Goal: Task Accomplishment & Management: Manage account settings

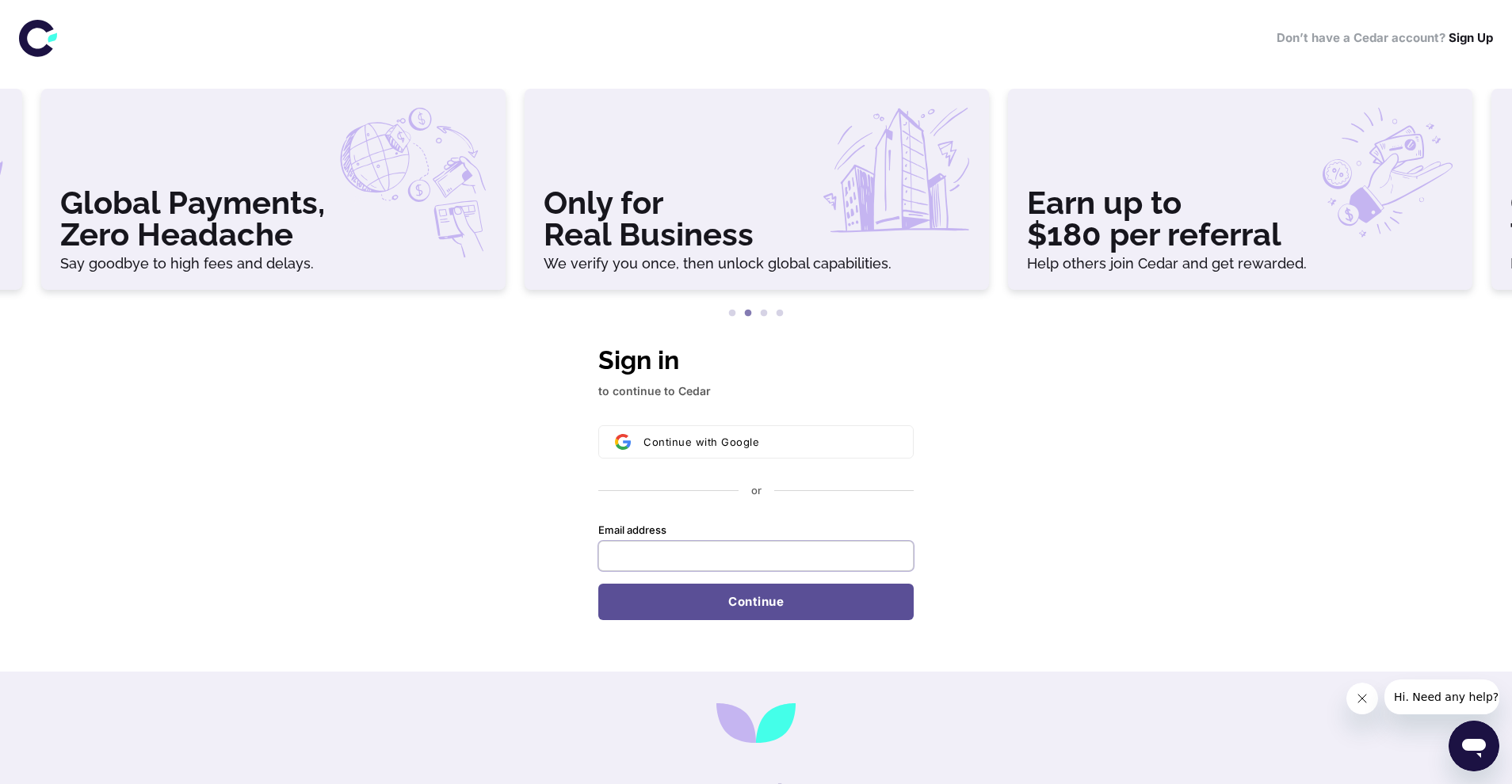
click at [712, 555] on input "Email address" at bounding box center [756, 557] width 316 height 30
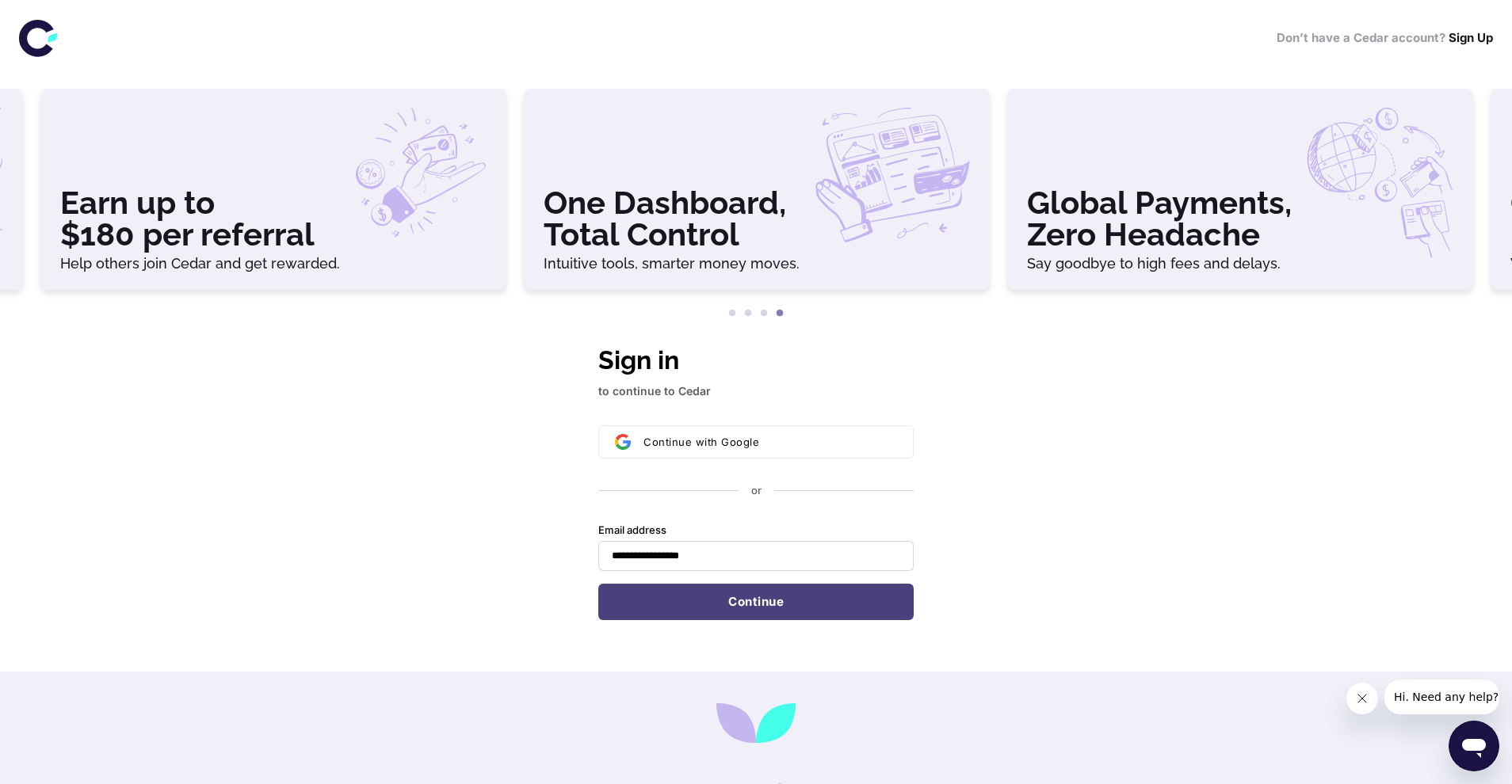
click at [710, 598] on button "Continue" at bounding box center [756, 602] width 316 height 37
type input "**********"
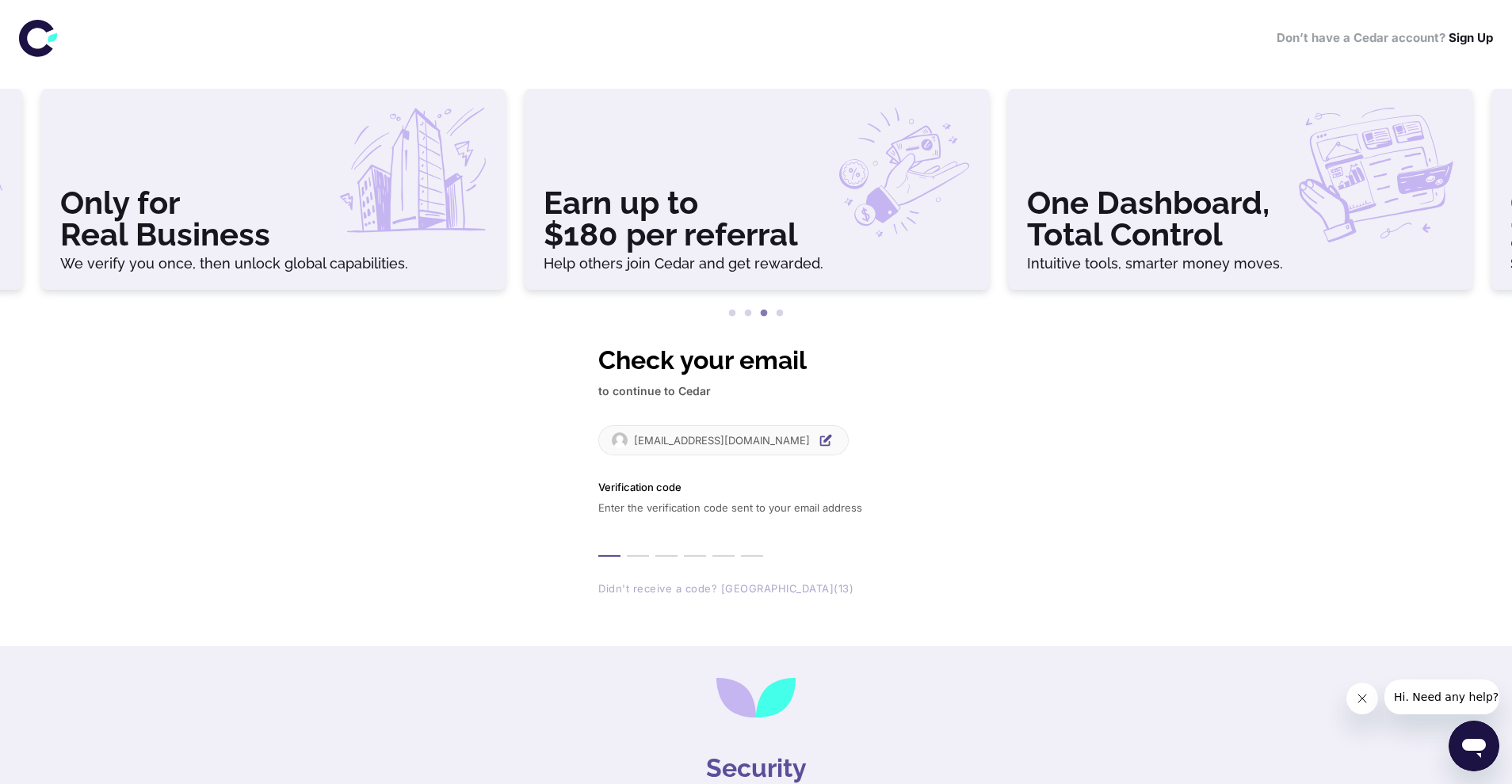
type input "*"
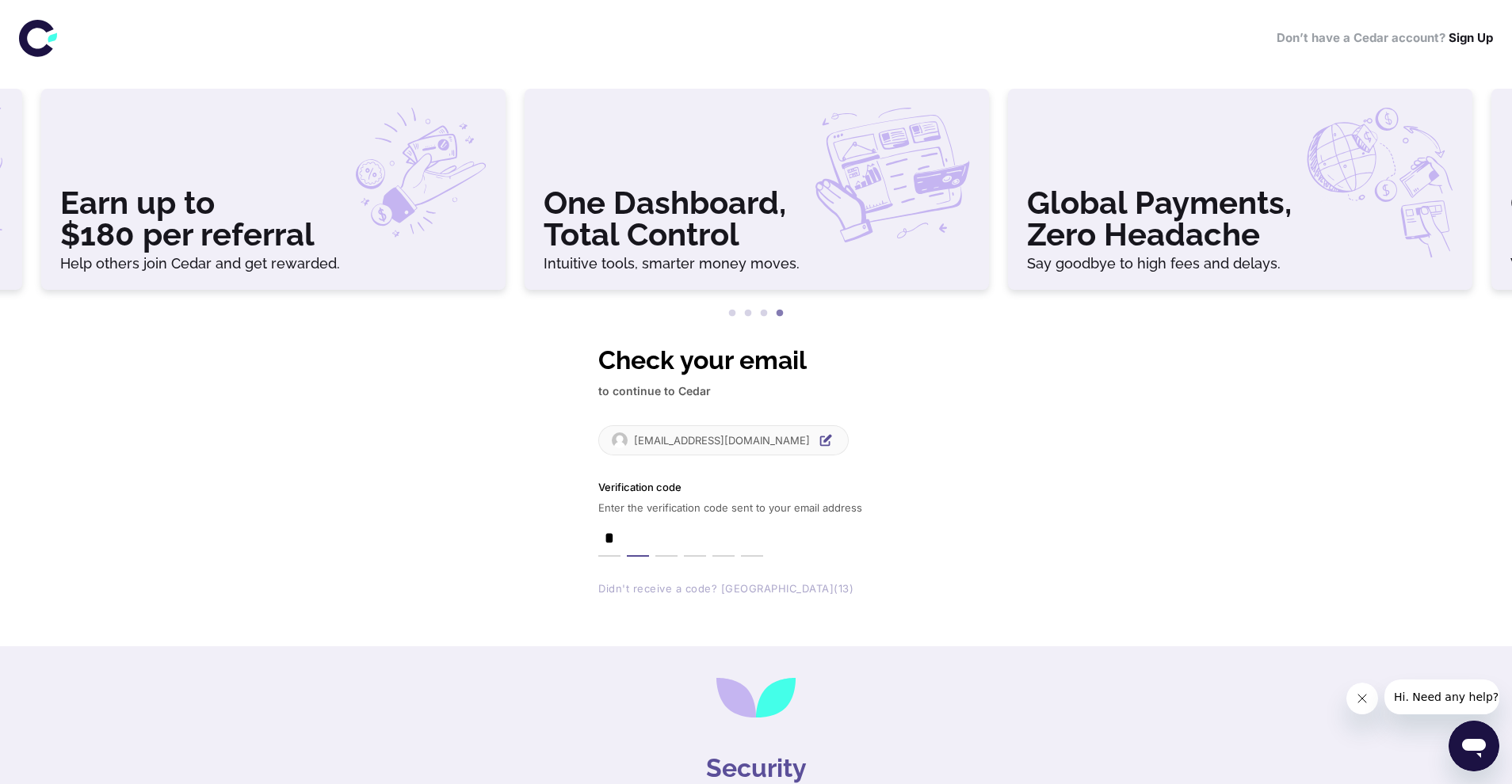
type input "*"
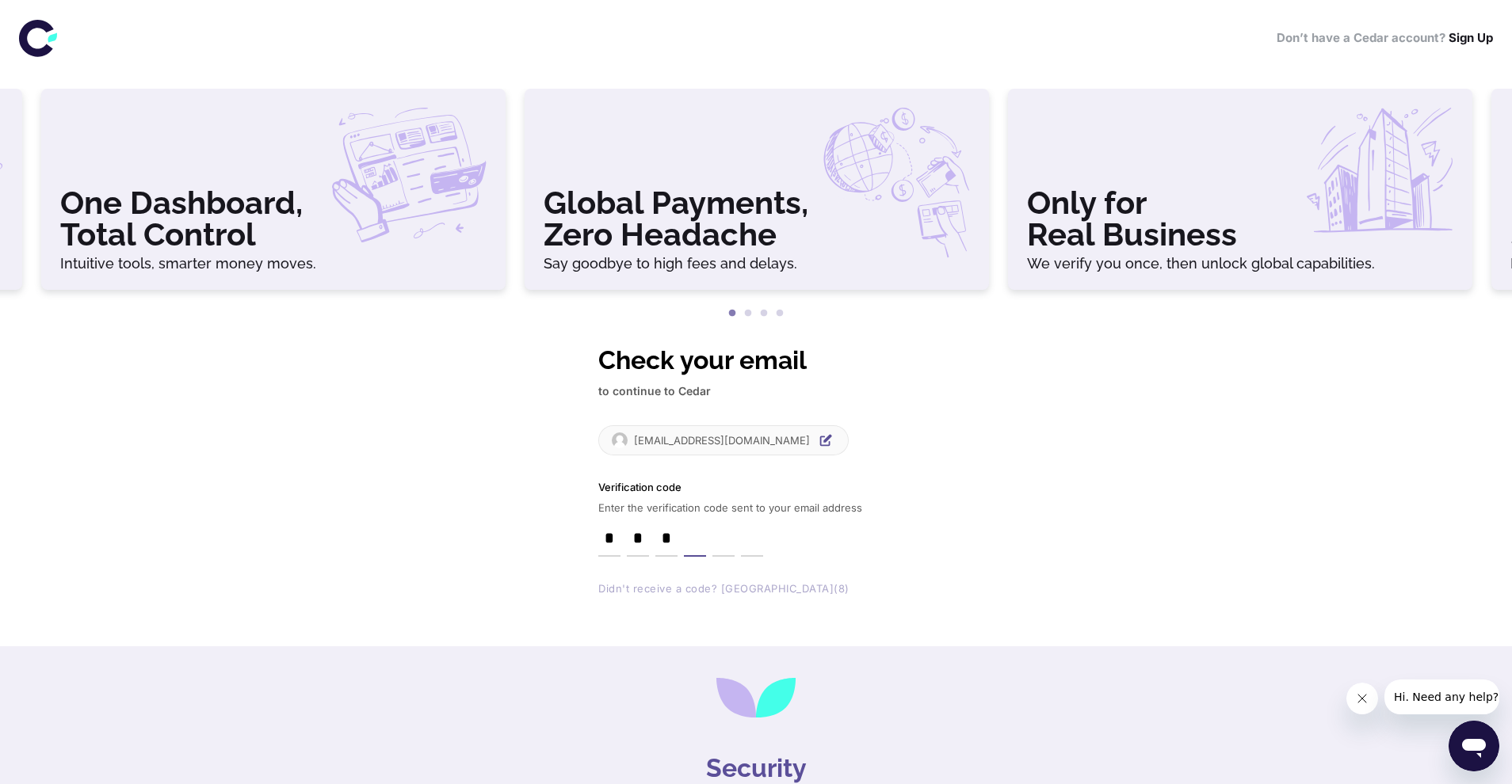
type input "*"
